Goal: Information Seeking & Learning: Learn about a topic

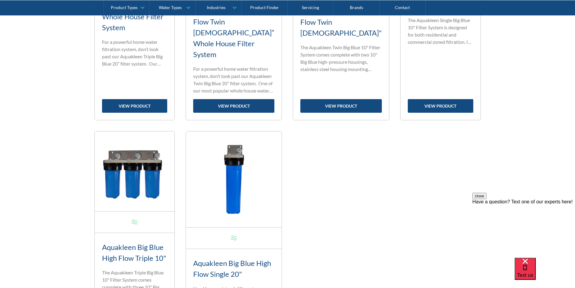
scroll to position [272, 0]
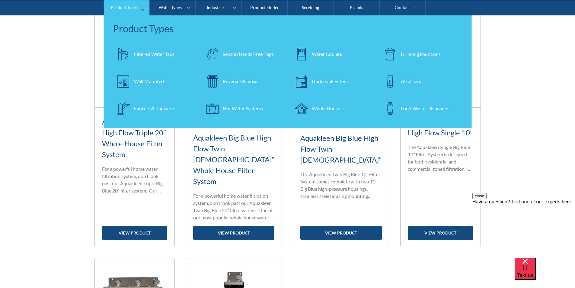
click at [142, 54] on div "Filtered Water Taps" at bounding box center [154, 53] width 40 height 7
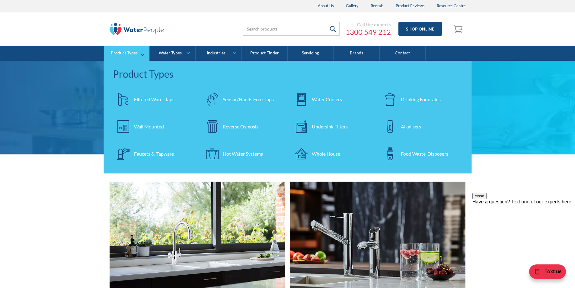
click at [143, 97] on div "Filtered Water Taps" at bounding box center [154, 99] width 40 height 7
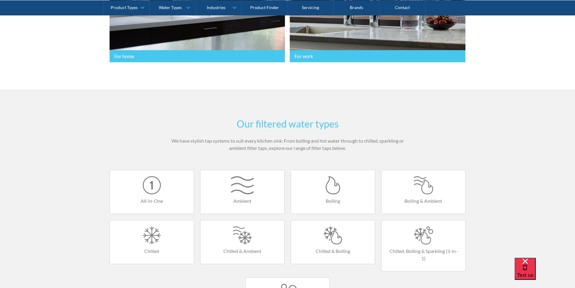
scroll to position [332, 0]
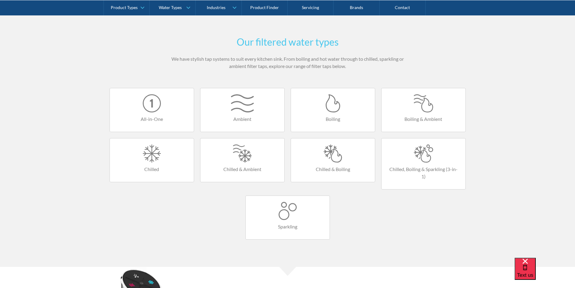
click at [331, 154] on div at bounding box center [333, 153] width 72 height 18
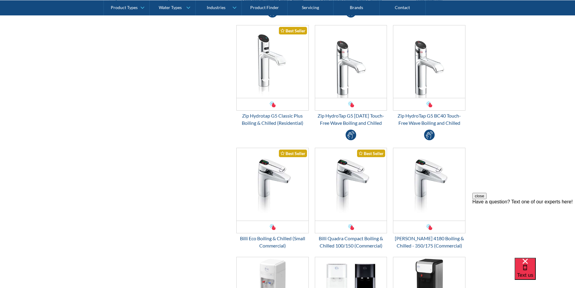
scroll to position [362, 0]
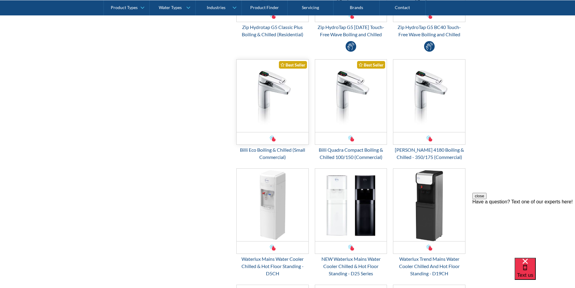
click at [268, 107] on img "Email Form 3" at bounding box center [273, 95] width 72 height 72
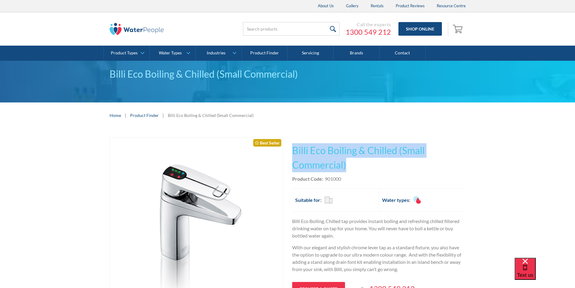
drag, startPoint x: 350, startPoint y: 165, endPoint x: 304, endPoint y: 149, distance: 48.9
click at [293, 148] on h1 "Billi Eco Boiling & Chilled (Small Commercial)" at bounding box center [379, 157] width 174 height 29
copy h1 "Billi Eco Boiling & Chilled (Small Commercial)"
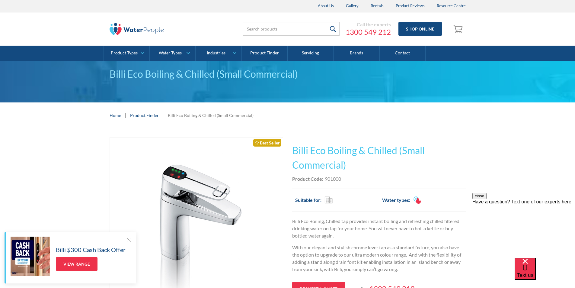
click at [368, 173] on div "This tap design is included in our standard range tap options when you purchase…" at bounding box center [379, 229] width 174 height 185
drag, startPoint x: 343, startPoint y: 177, endPoint x: 325, endPoint y: 180, distance: 17.6
click at [325, 180] on div "Product Code: 901000" at bounding box center [379, 178] width 174 height 7
copy div "901000"
